Goal: Task Accomplishment & Management: Manage account settings

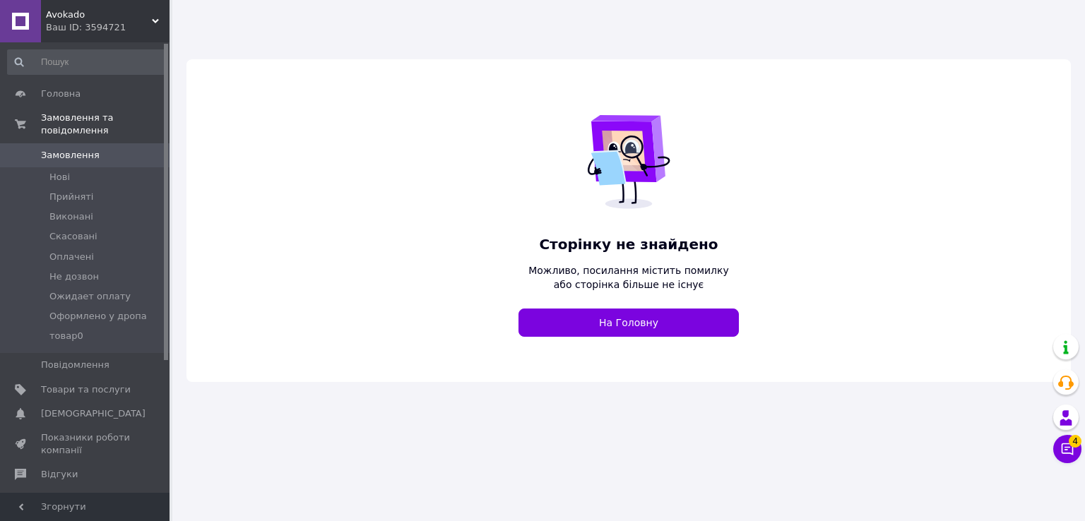
click at [100, 35] on div "Avokado Ваш ID: 3594721" at bounding box center [105, 21] width 129 height 42
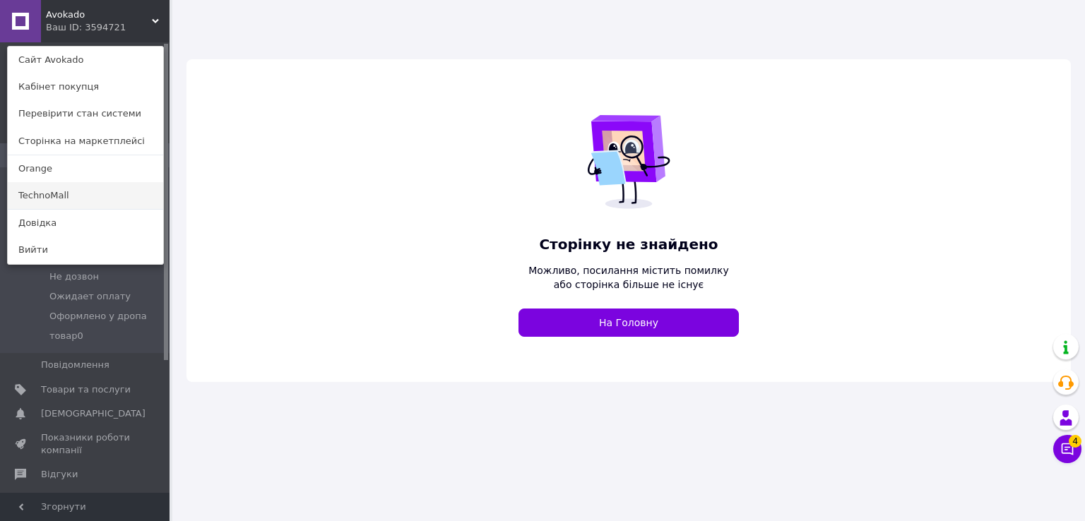
click at [67, 201] on link "TechnoMall" at bounding box center [85, 195] width 155 height 27
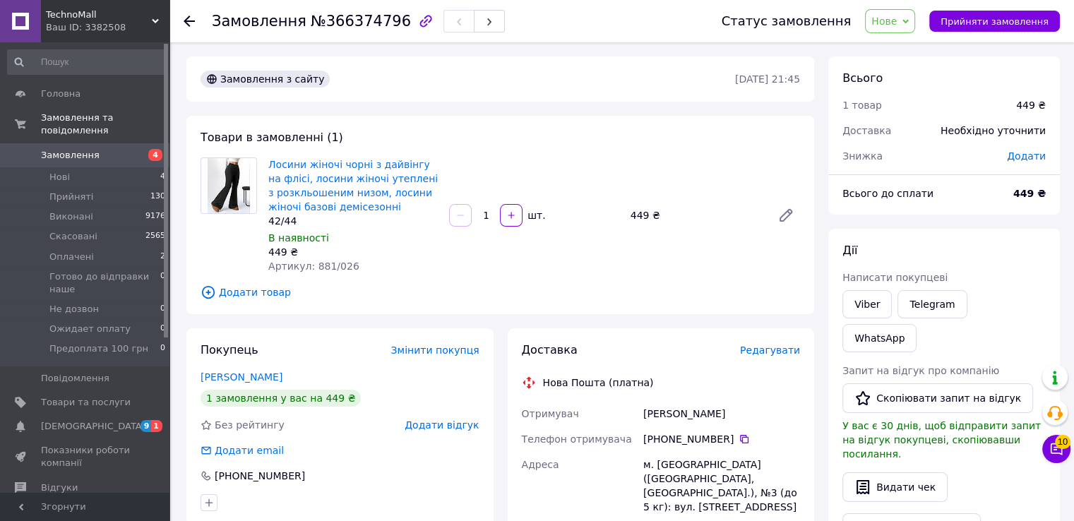
click at [291, 223] on div "42/44" at bounding box center [353, 221] width 170 height 14
copy div "42/44"
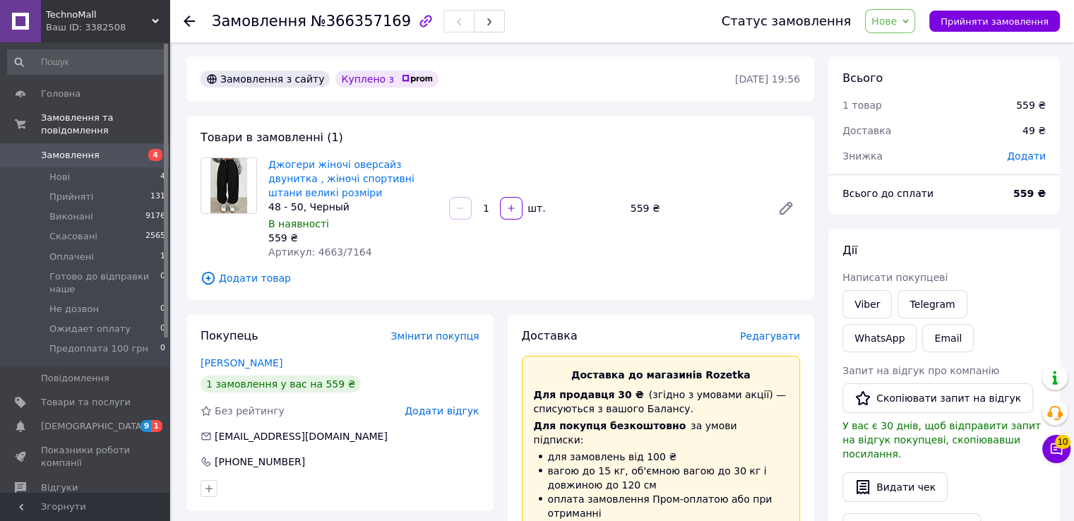
click at [325, 212] on div "48 - 50, Черный" at bounding box center [353, 207] width 170 height 14
copy div "48 - 50, Черный"
click at [79, 420] on span "[DEMOGRAPHIC_DATA]" at bounding box center [93, 426] width 105 height 13
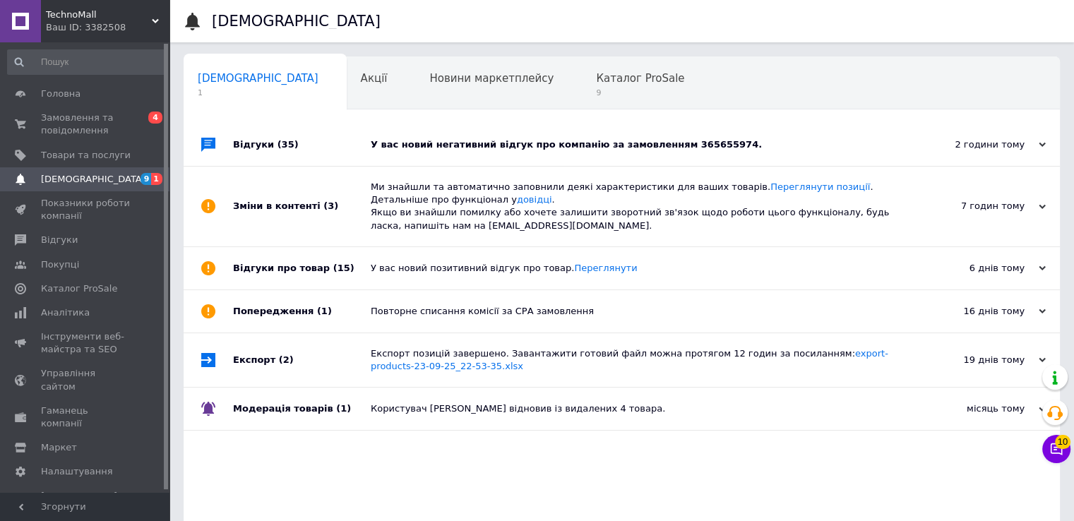
click at [413, 145] on div "У вас новий негативний відгук про компанію за замовленням 365655974." at bounding box center [638, 144] width 534 height 13
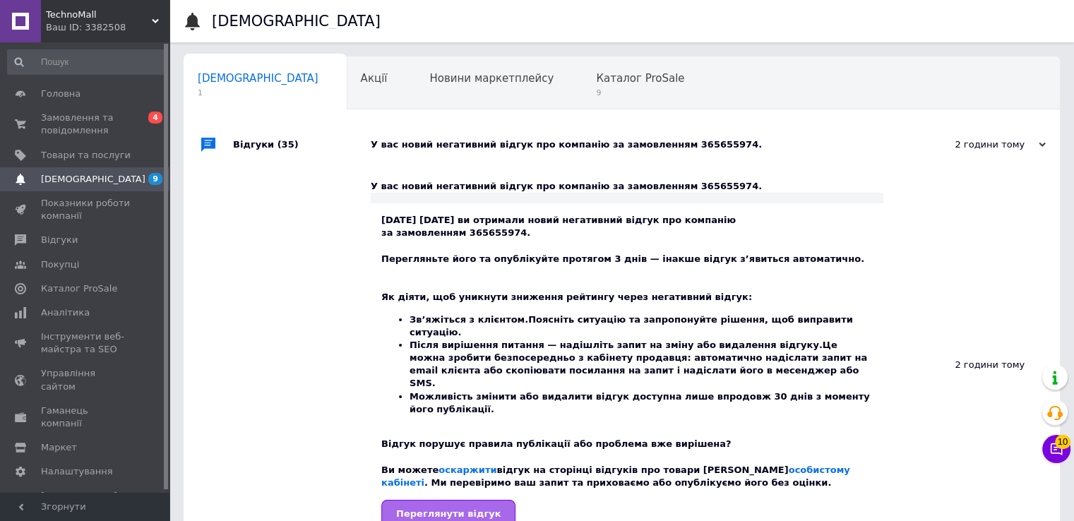
click at [455, 509] on span "Переглянути відгук" at bounding box center [448, 514] width 105 height 11
click at [596, 75] on span "Каталог ProSale" at bounding box center [640, 78] width 88 height 13
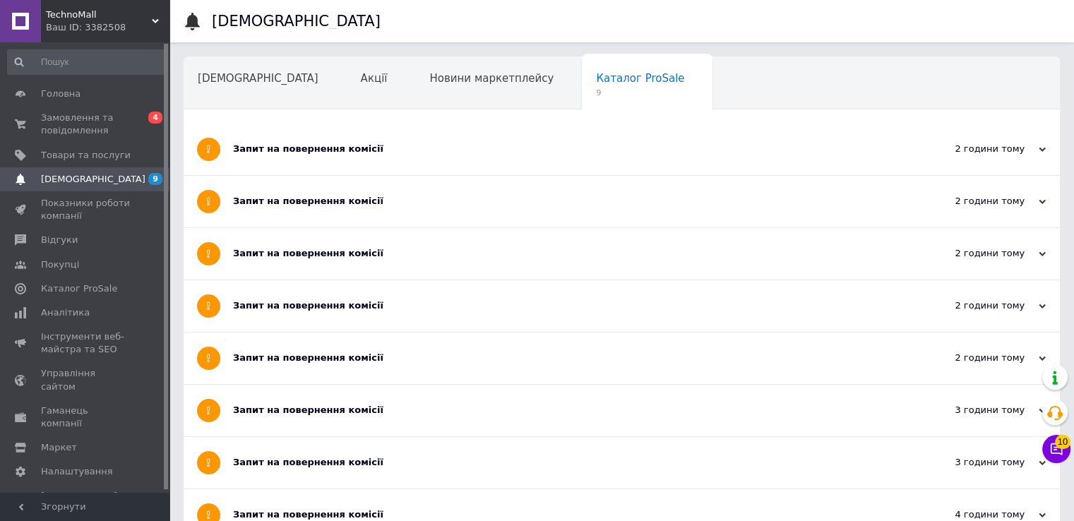
scroll to position [212, 0]
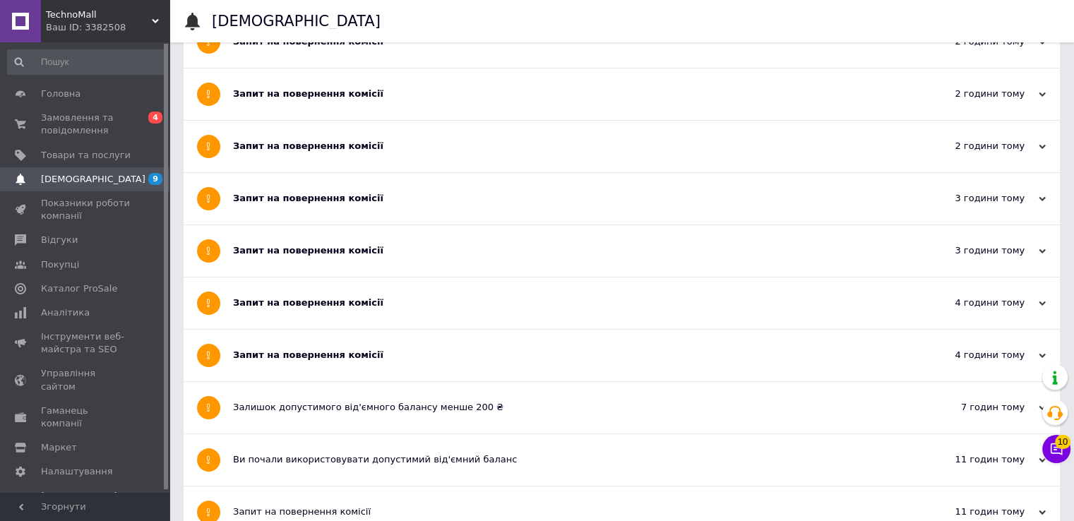
click at [316, 350] on div "Запит на повернення комісії" at bounding box center [569, 355] width 672 height 13
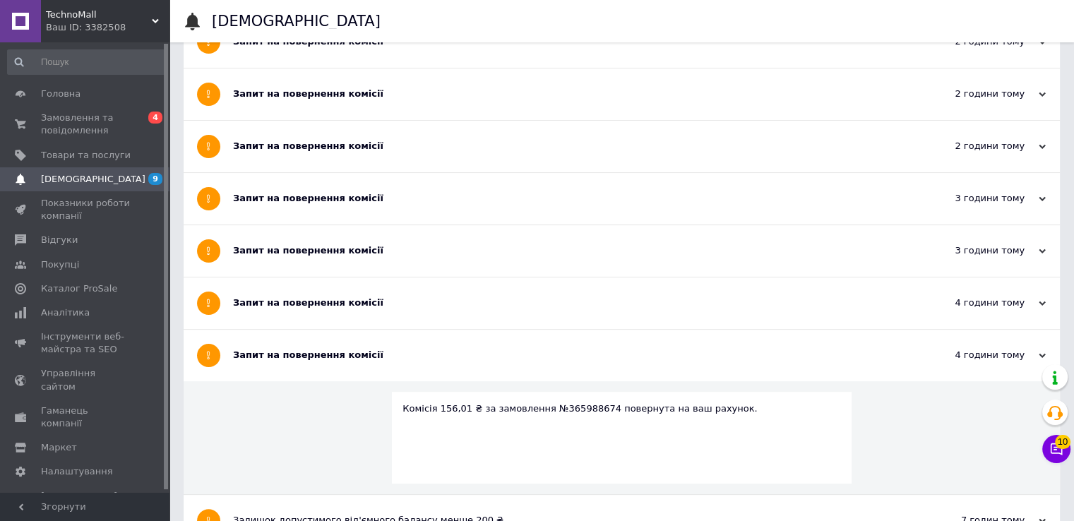
click at [308, 301] on div "Запит на повернення комісії" at bounding box center [569, 303] width 672 height 13
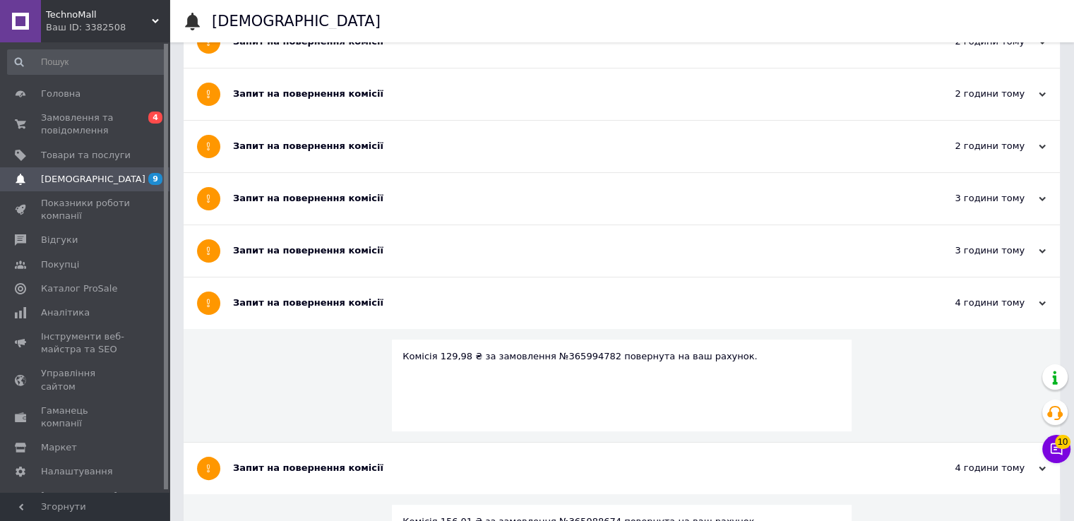
drag, startPoint x: 307, startPoint y: 236, endPoint x: 308, endPoint y: 189, distance: 47.3
click at [307, 235] on div "Запит на повернення комісії" at bounding box center [569, 251] width 672 height 52
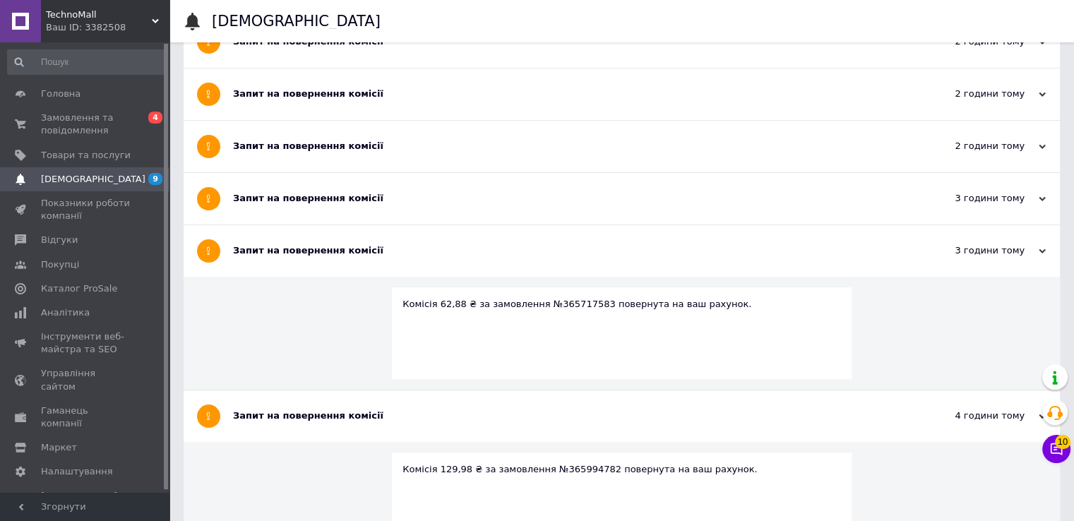
click at [308, 173] on div "Запит на повернення комісії" at bounding box center [569, 199] width 672 height 52
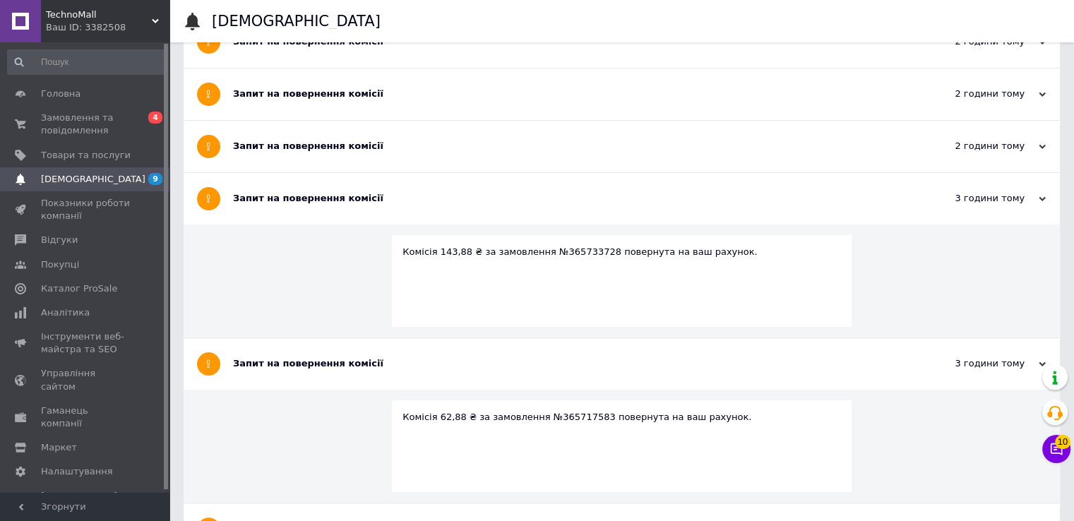
click at [304, 149] on div "Запит на повернення комісії" at bounding box center [569, 146] width 672 height 13
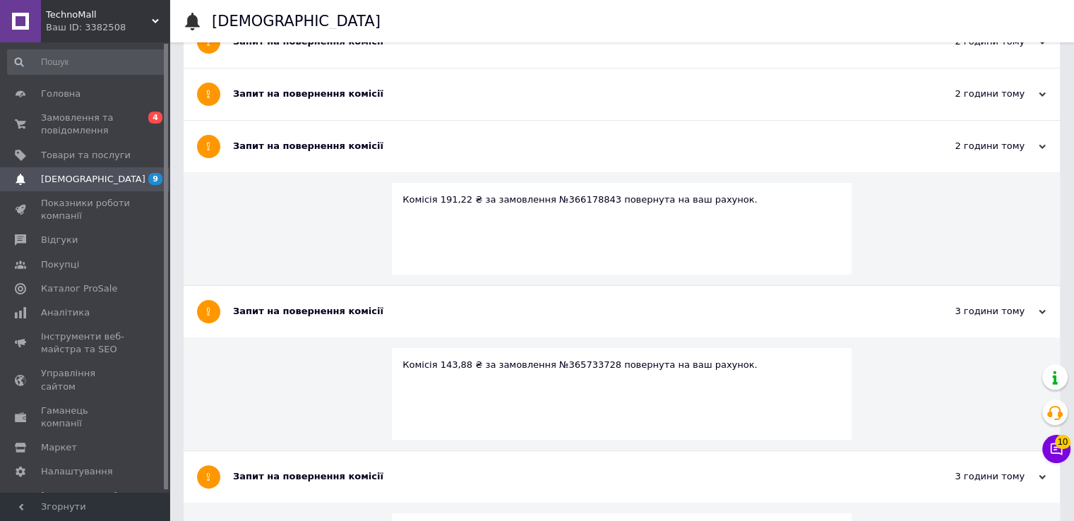
click at [304, 106] on div "Запит на повернення комісії" at bounding box center [569, 95] width 672 height 52
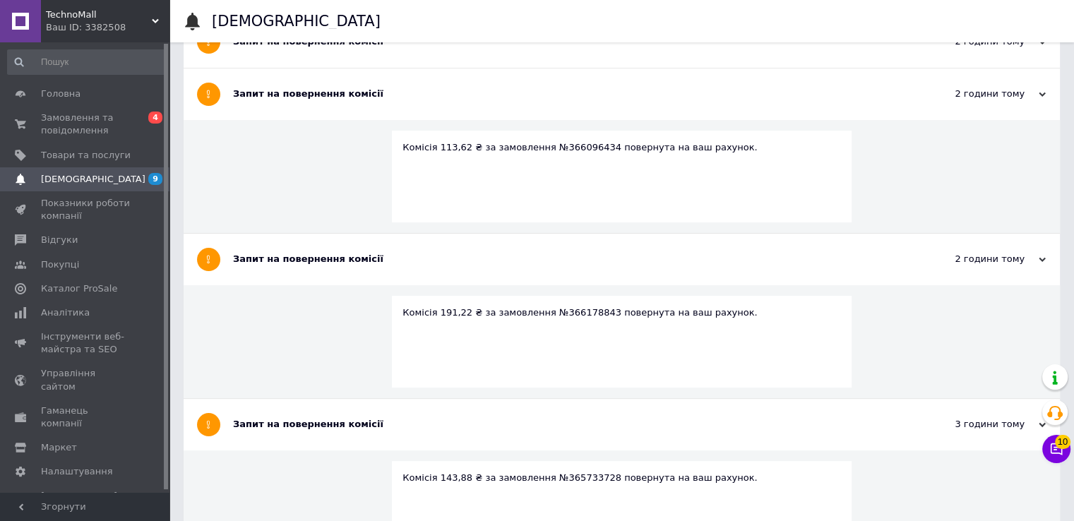
scroll to position [71, 0]
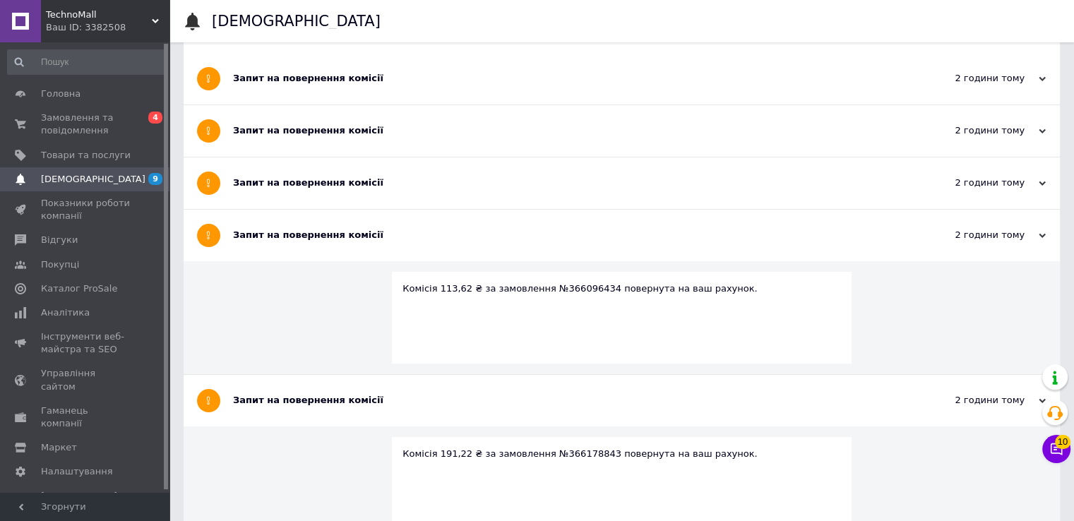
click at [306, 184] on div "Запит на повернення комісії" at bounding box center [569, 183] width 672 height 13
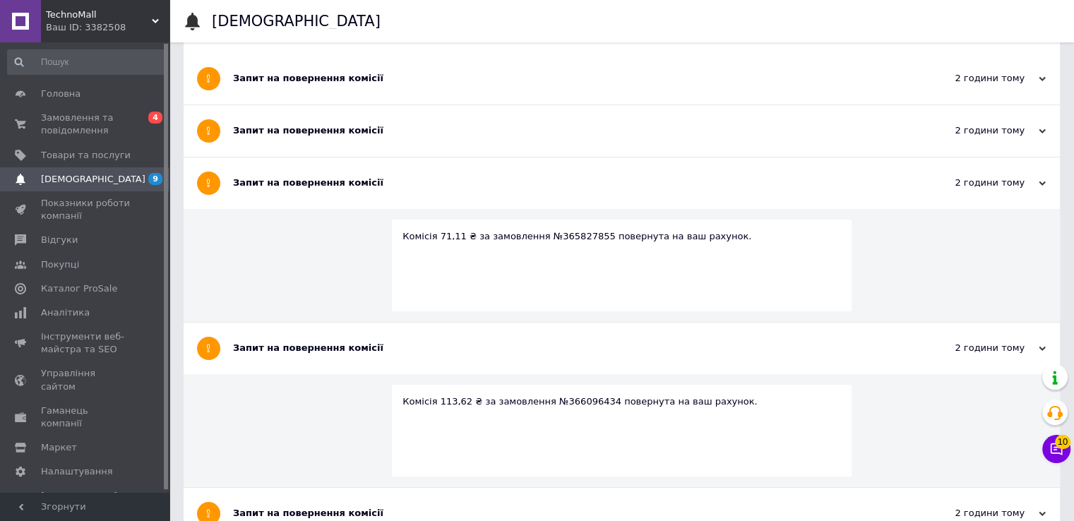
click at [309, 129] on div "Запит на повернення комісії" at bounding box center [569, 130] width 672 height 13
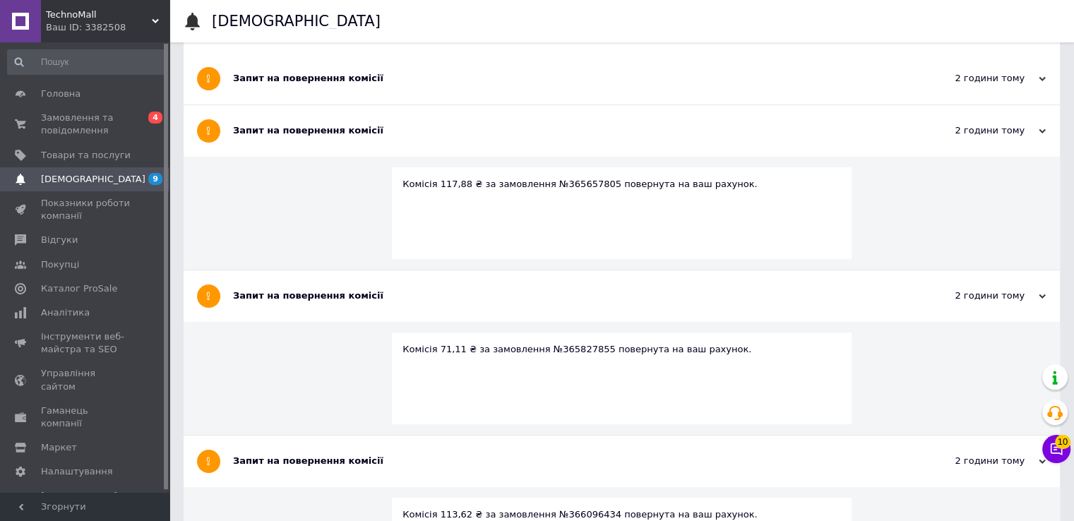
click at [294, 67] on div "Запит на повернення комісії" at bounding box center [569, 79] width 672 height 52
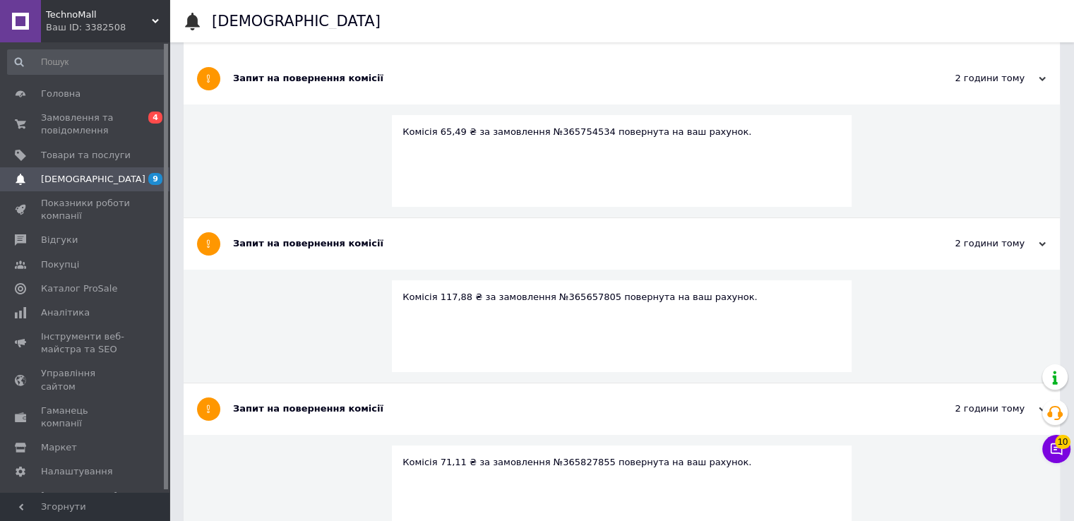
scroll to position [0, 0]
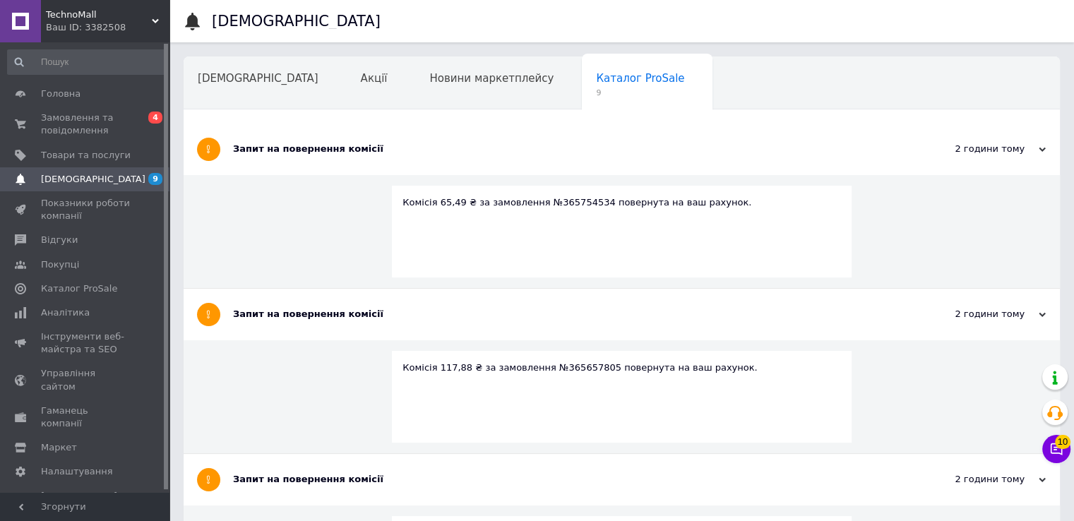
click at [415, 85] on div "Новини маркетплейсу" at bounding box center [498, 84] width 167 height 54
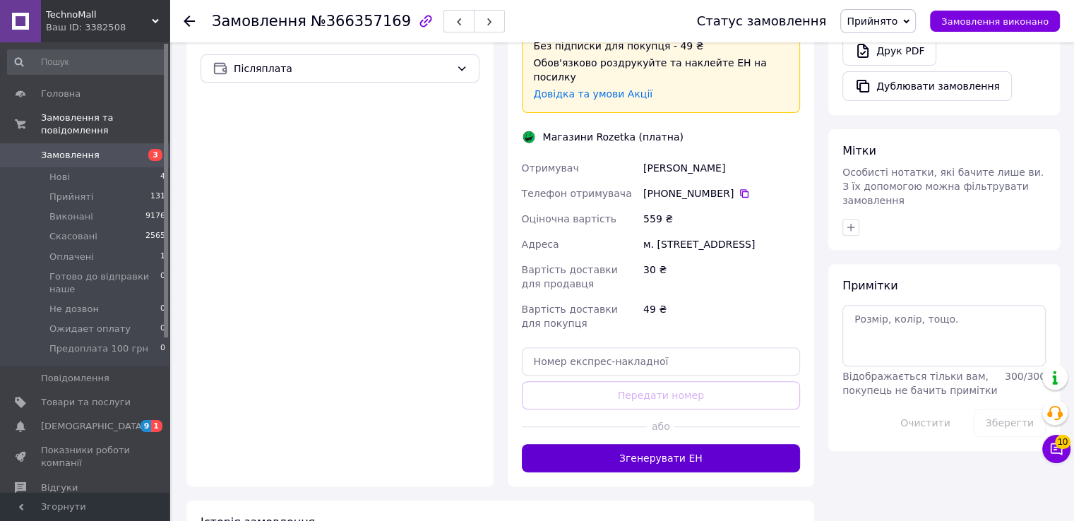
scroll to position [624, 0]
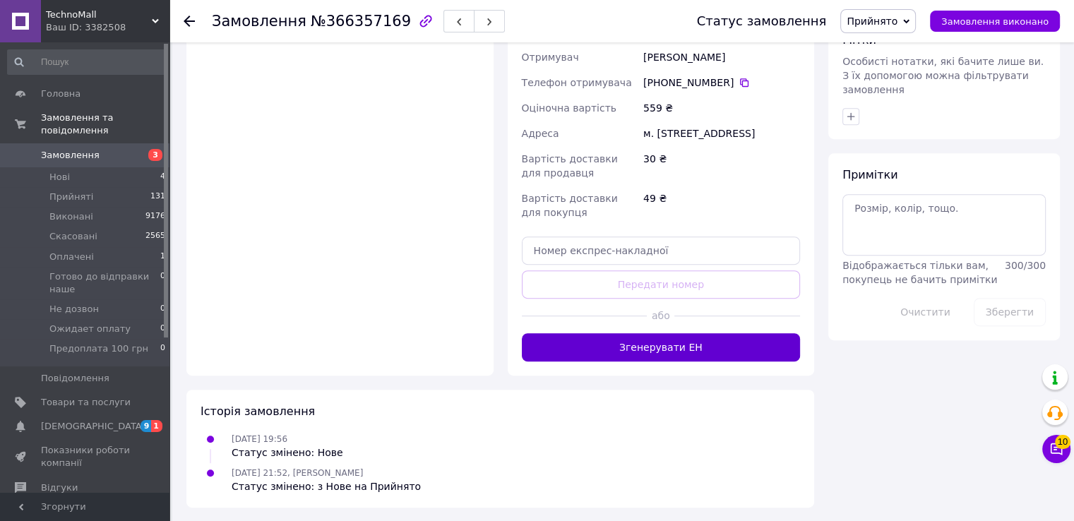
click at [669, 340] on button "Згенерувати ЕН" at bounding box center [661, 347] width 279 height 28
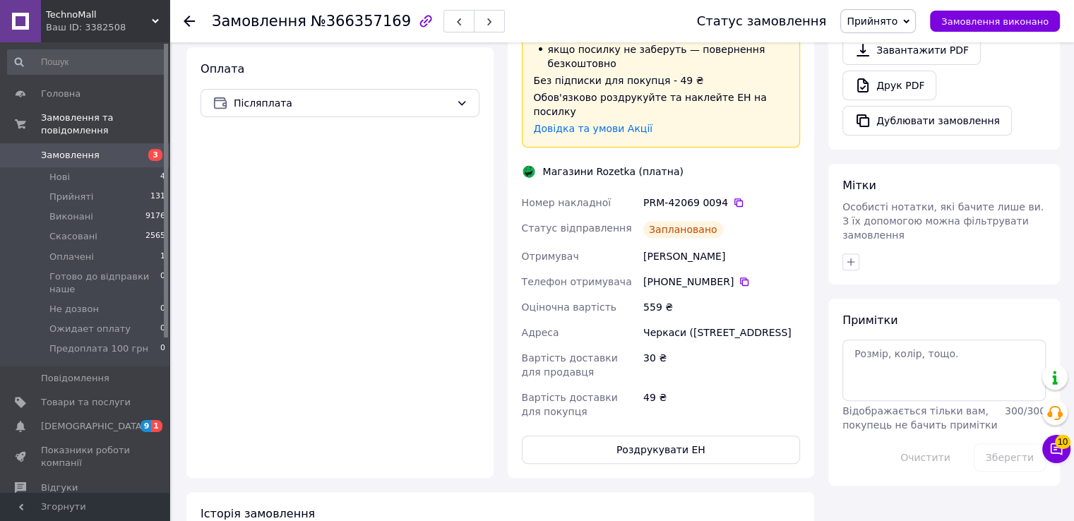
scroll to position [475, 0]
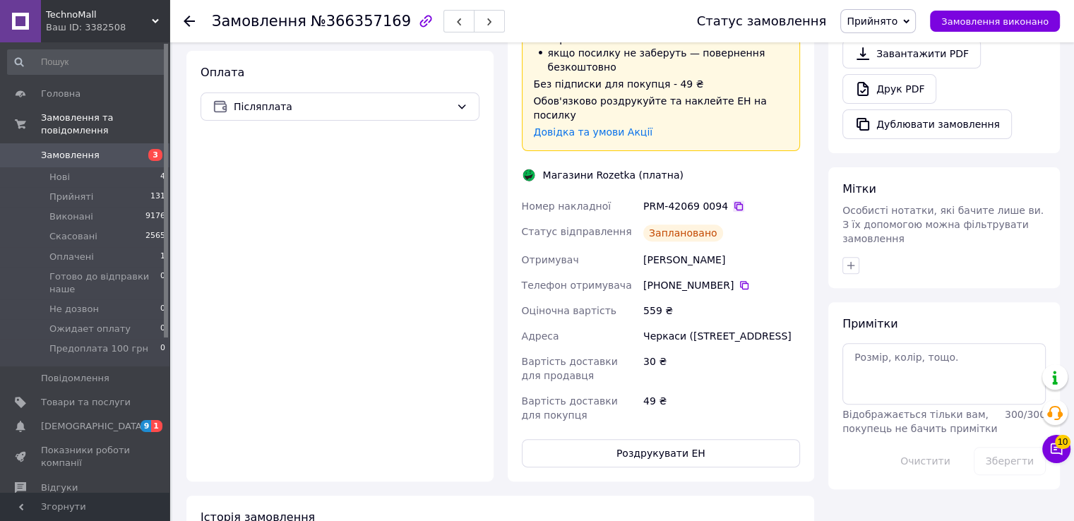
click at [735, 202] on icon at bounding box center [739, 206] width 8 height 8
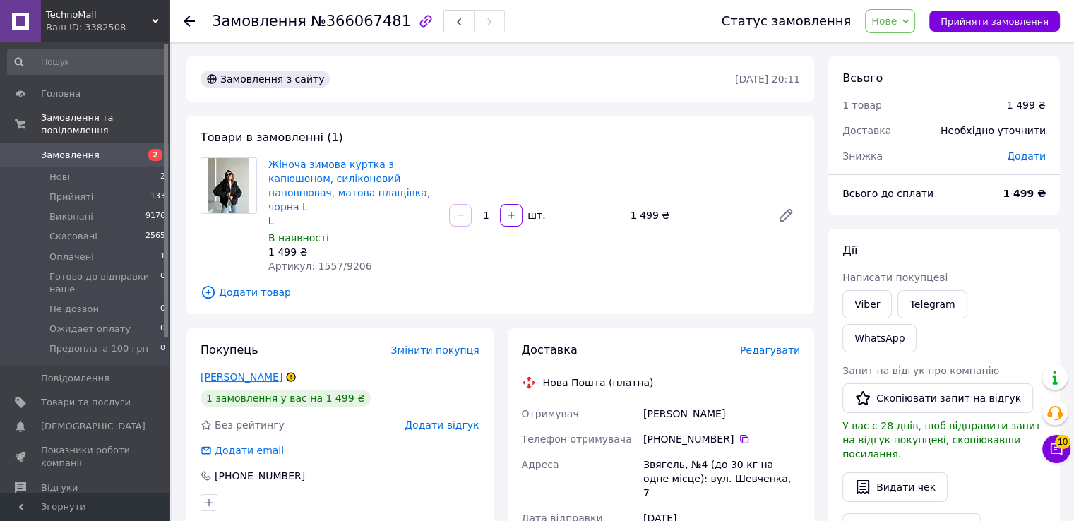
click at [205, 372] on link "[PERSON_NAME]" at bounding box center [242, 377] width 82 height 11
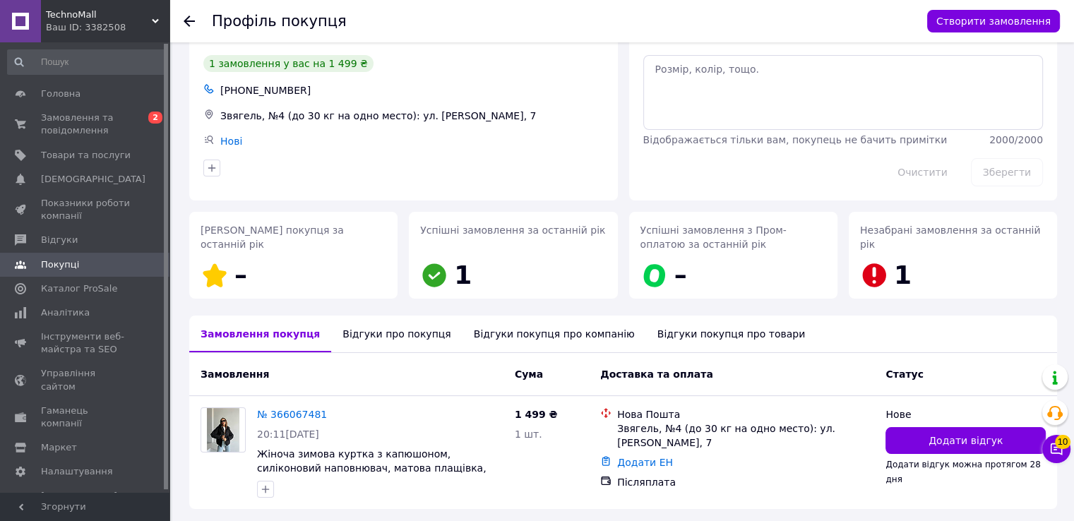
scroll to position [71, 0]
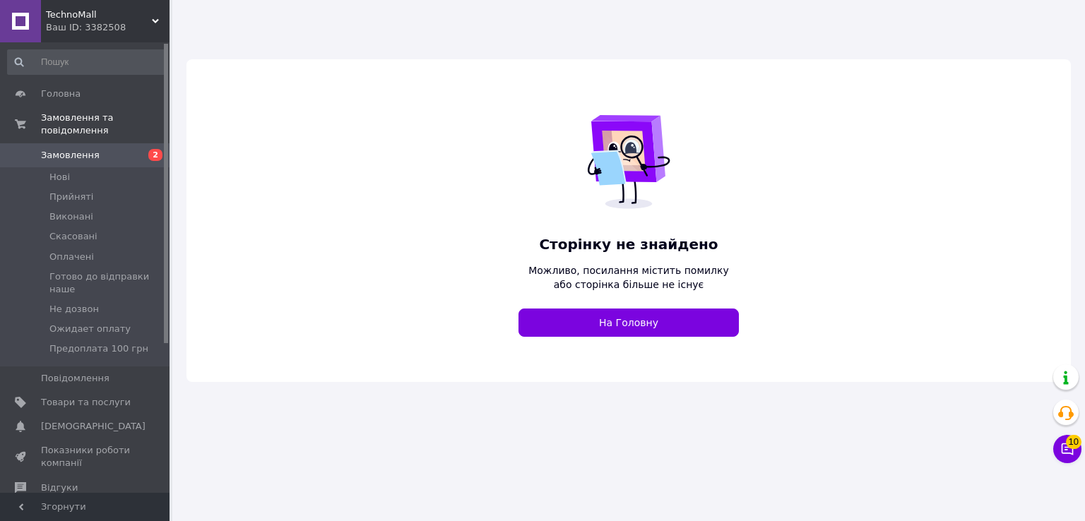
click at [66, 16] on span "TechnoMall" at bounding box center [99, 14] width 106 height 13
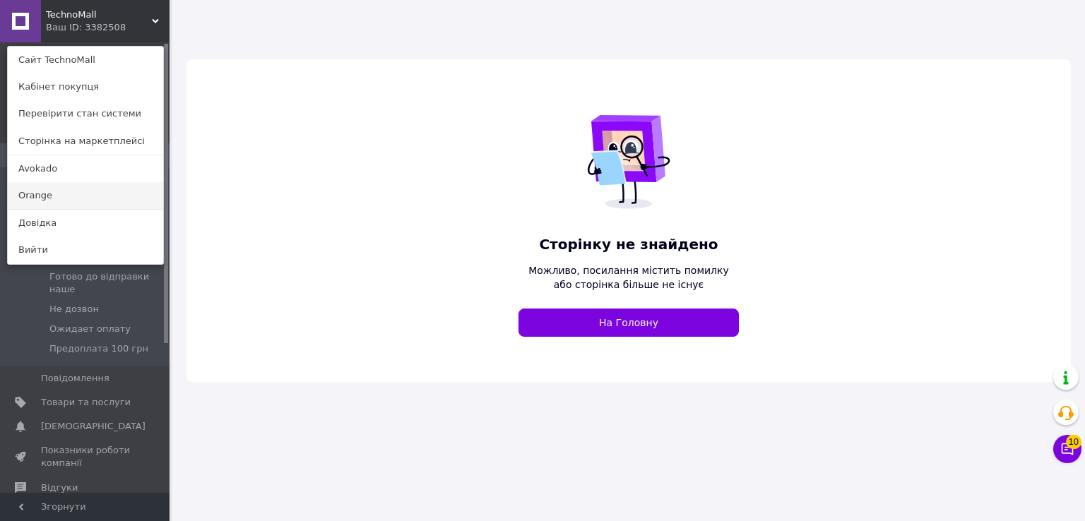
click at [76, 198] on link "Orange" at bounding box center [85, 195] width 155 height 27
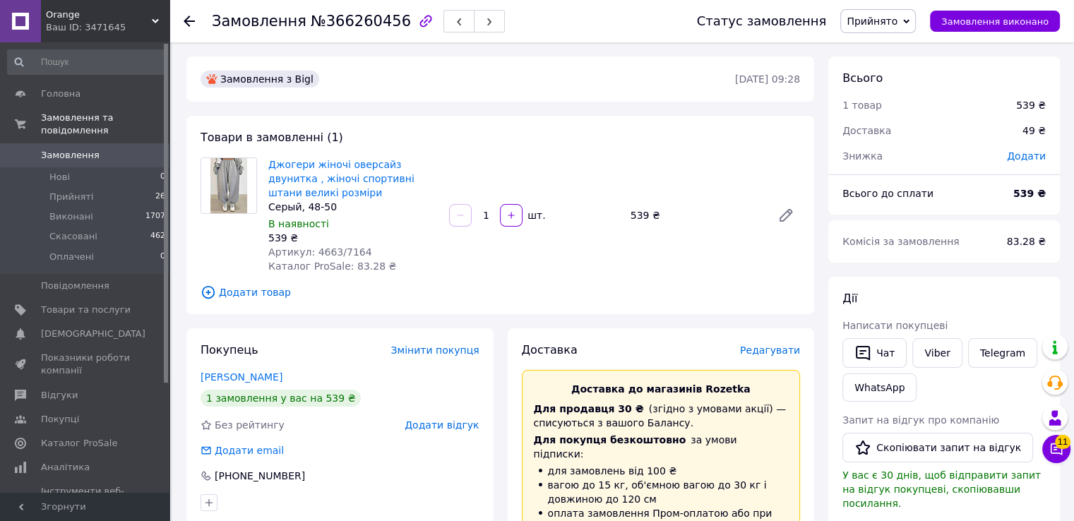
click at [314, 206] on div "Серый, 48-50" at bounding box center [353, 207] width 170 height 14
copy div "Серый, 48-50"
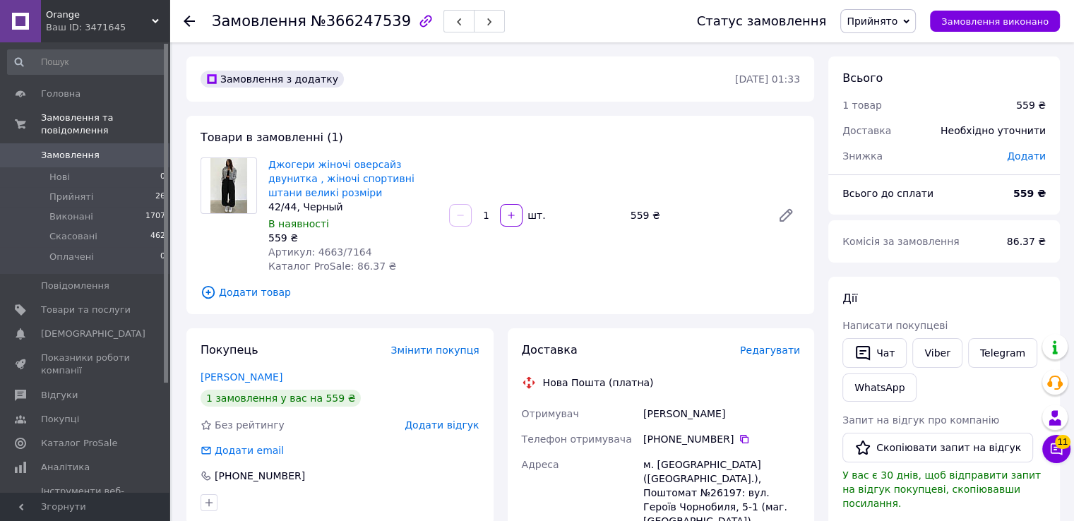
click at [338, 203] on div "42/44, Черный" at bounding box center [353, 207] width 170 height 14
click at [319, 211] on div "42/44, Черный" at bounding box center [353, 207] width 170 height 14
copy div "42/44, Черный"
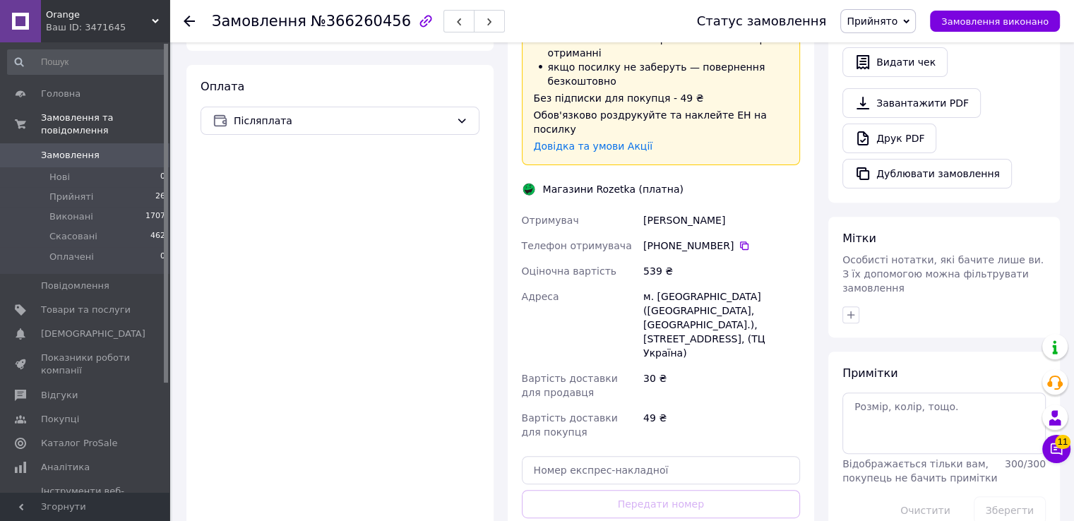
scroll to position [494, 0]
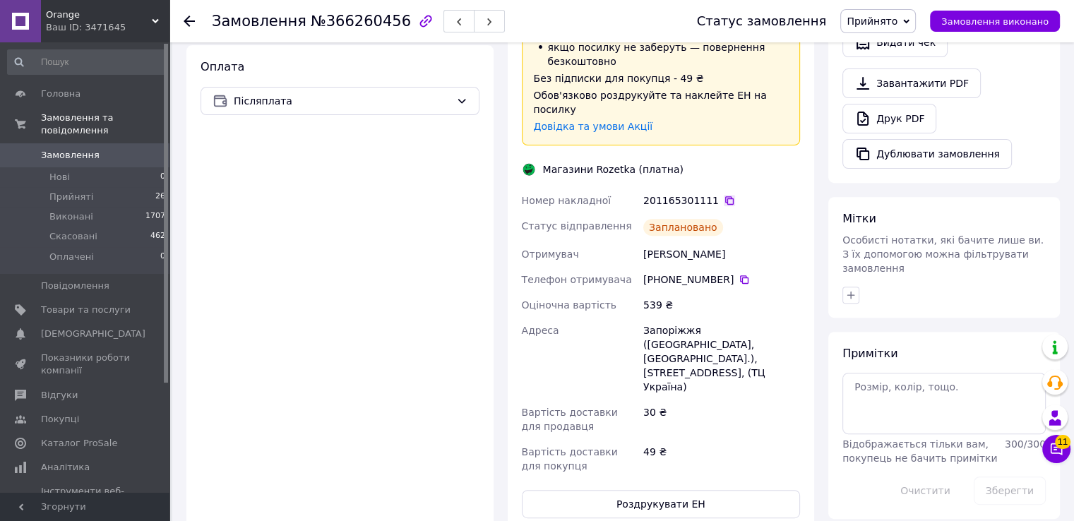
click at [724, 195] on icon at bounding box center [729, 200] width 11 height 11
